Goal: Task Accomplishment & Management: Manage account settings

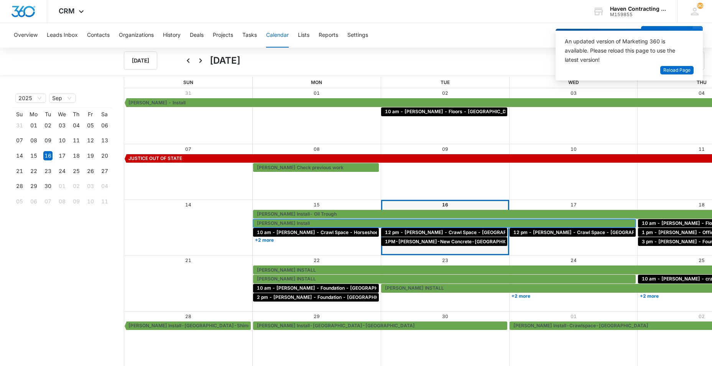
click at [442, 226] on span "[PERSON_NAME] Install" at bounding box center [445, 223] width 377 height 7
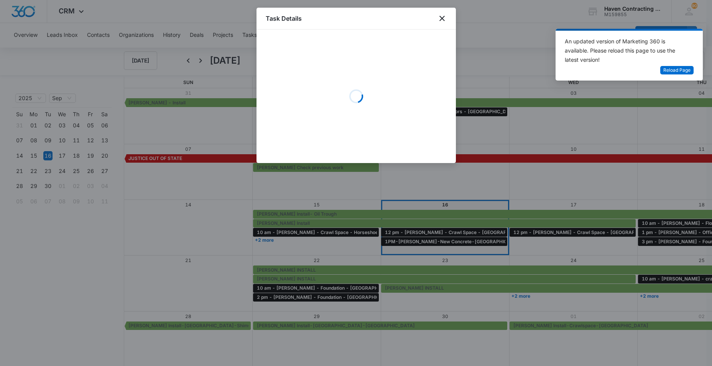
click at [455, 235] on div at bounding box center [356, 183] width 712 height 366
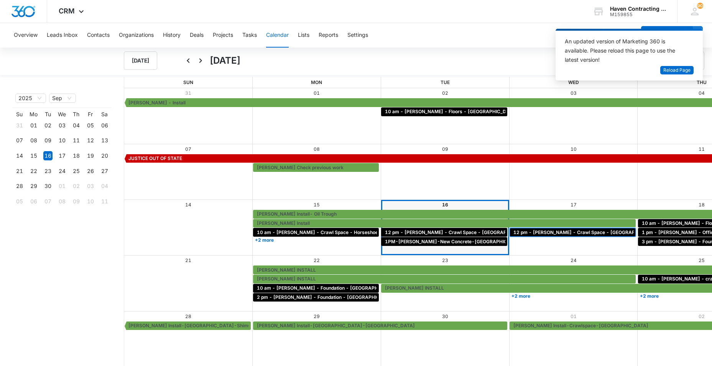
click at [513, 234] on span "12 pm - [PERSON_NAME] - Crawl Space - [GEOGRAPHIC_DATA], [GEOGRAPHIC_DATA]" at bounding box center [612, 232] width 198 height 7
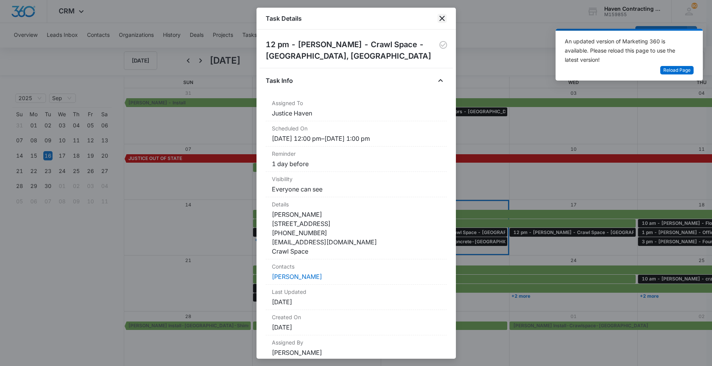
click at [439, 16] on icon "close" at bounding box center [441, 18] width 9 height 9
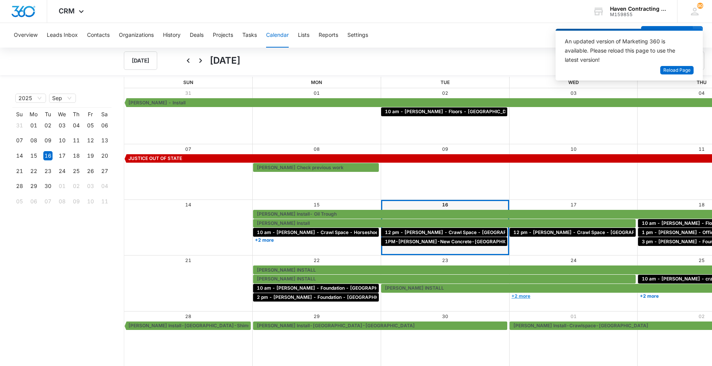
click at [510, 296] on link "+2 more" at bounding box center [573, 296] width 126 height 6
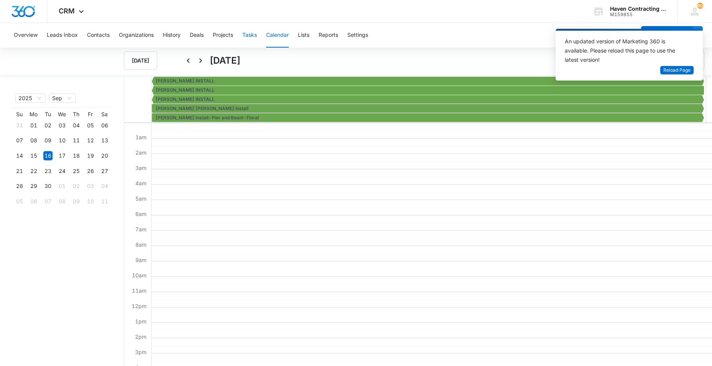
click at [248, 36] on button "Tasks" at bounding box center [249, 35] width 15 height 25
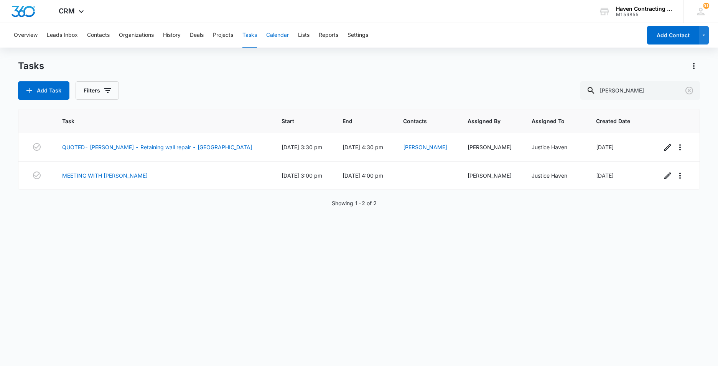
click at [295, 33] on div "Overview Leads Inbox Contacts Organizations History Deals Projects Tasks Calend…" at bounding box center [325, 35] width 632 height 25
click at [281, 38] on button "Calendar" at bounding box center [277, 35] width 23 height 25
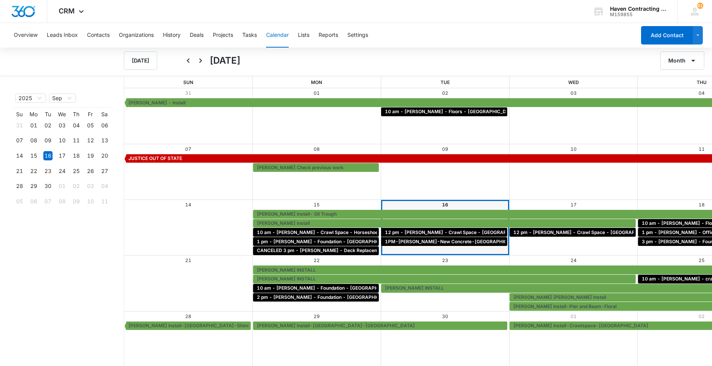
scroll to position [1, 0]
